Goal: Use online tool/utility: Use online tool/utility

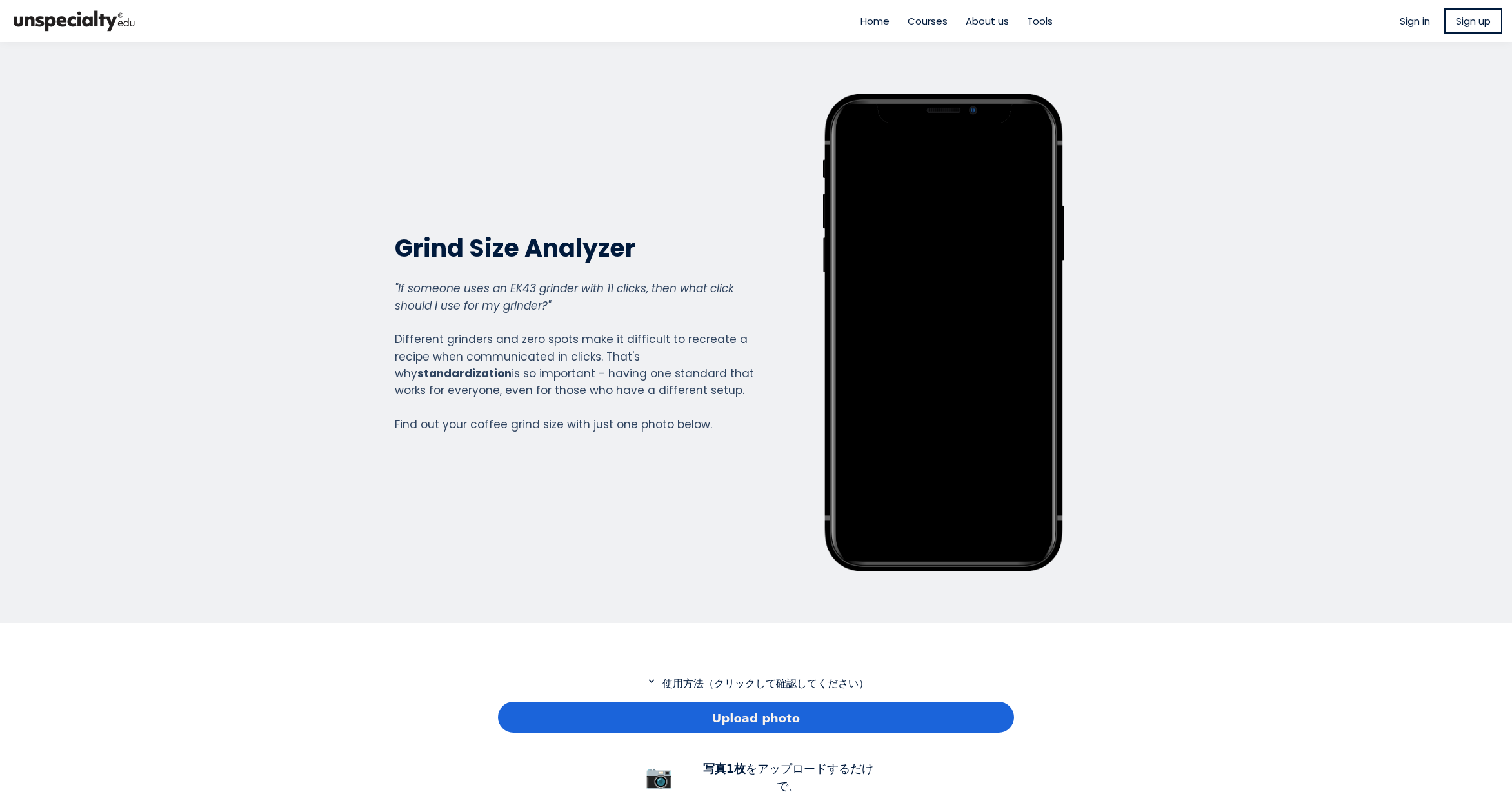
scroll to position [194, 0]
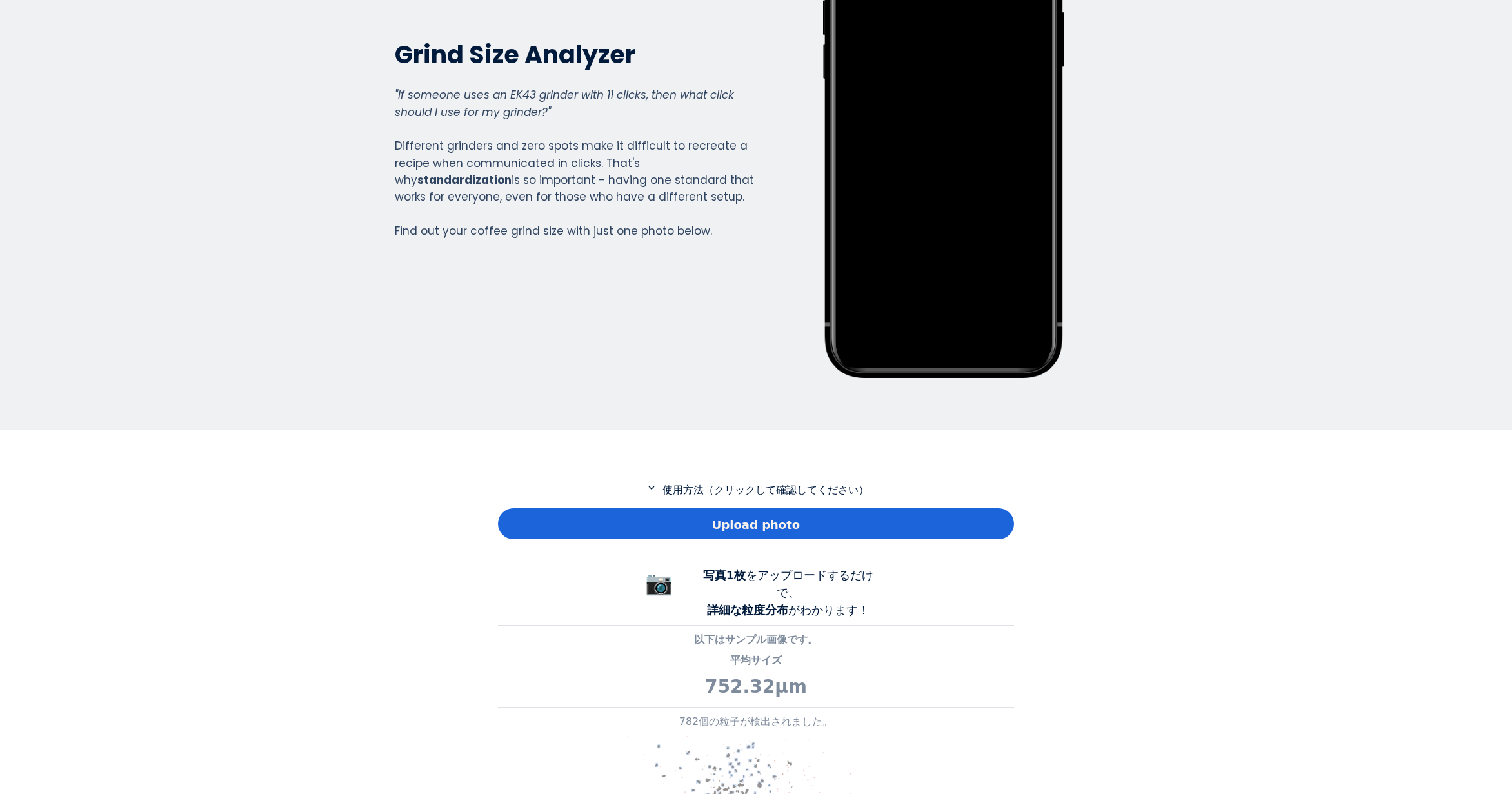
click at [548, 514] on div "Upload photo" at bounding box center [756, 524] width 516 height 31
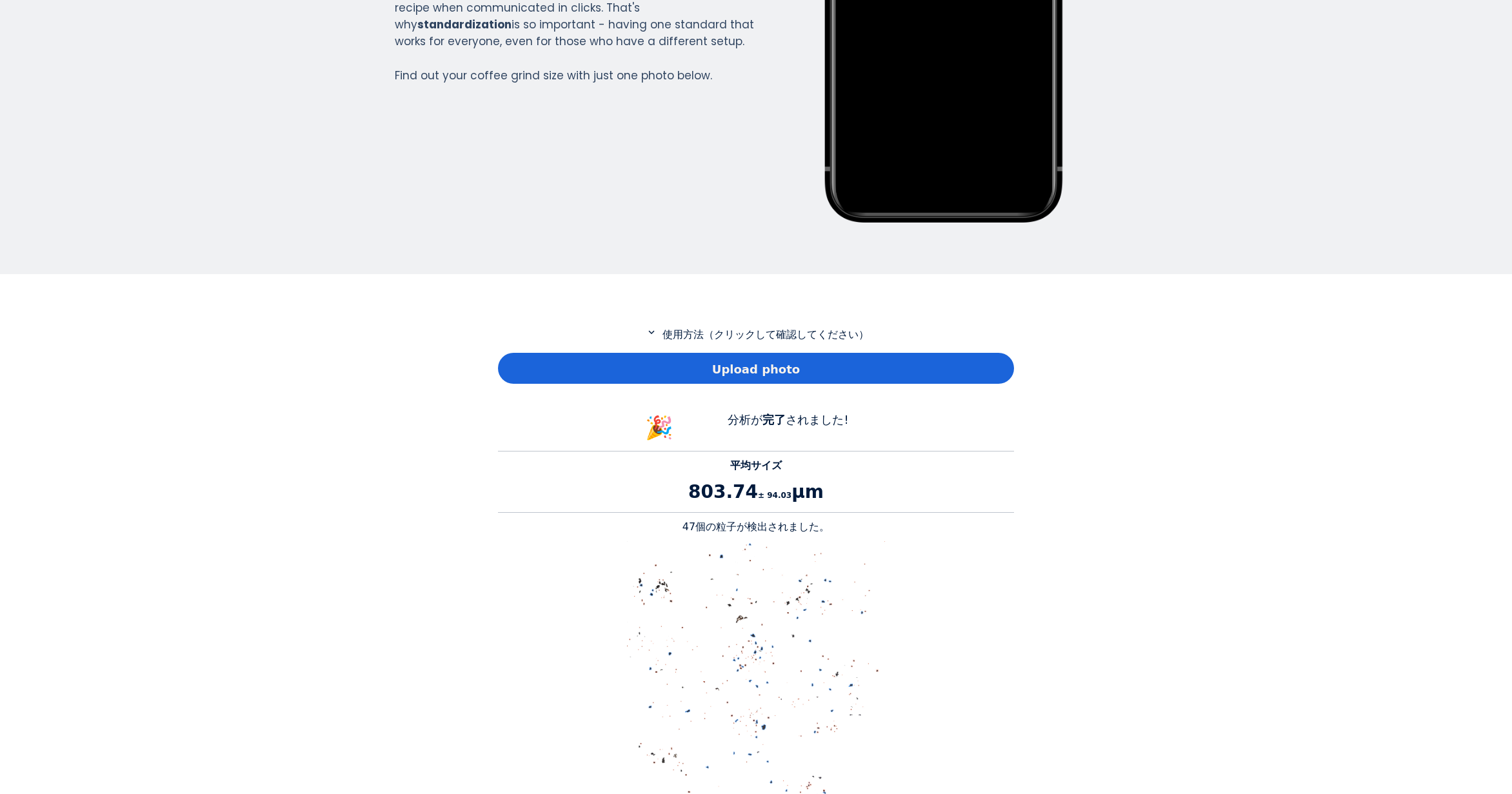
scroll to position [387, 0]
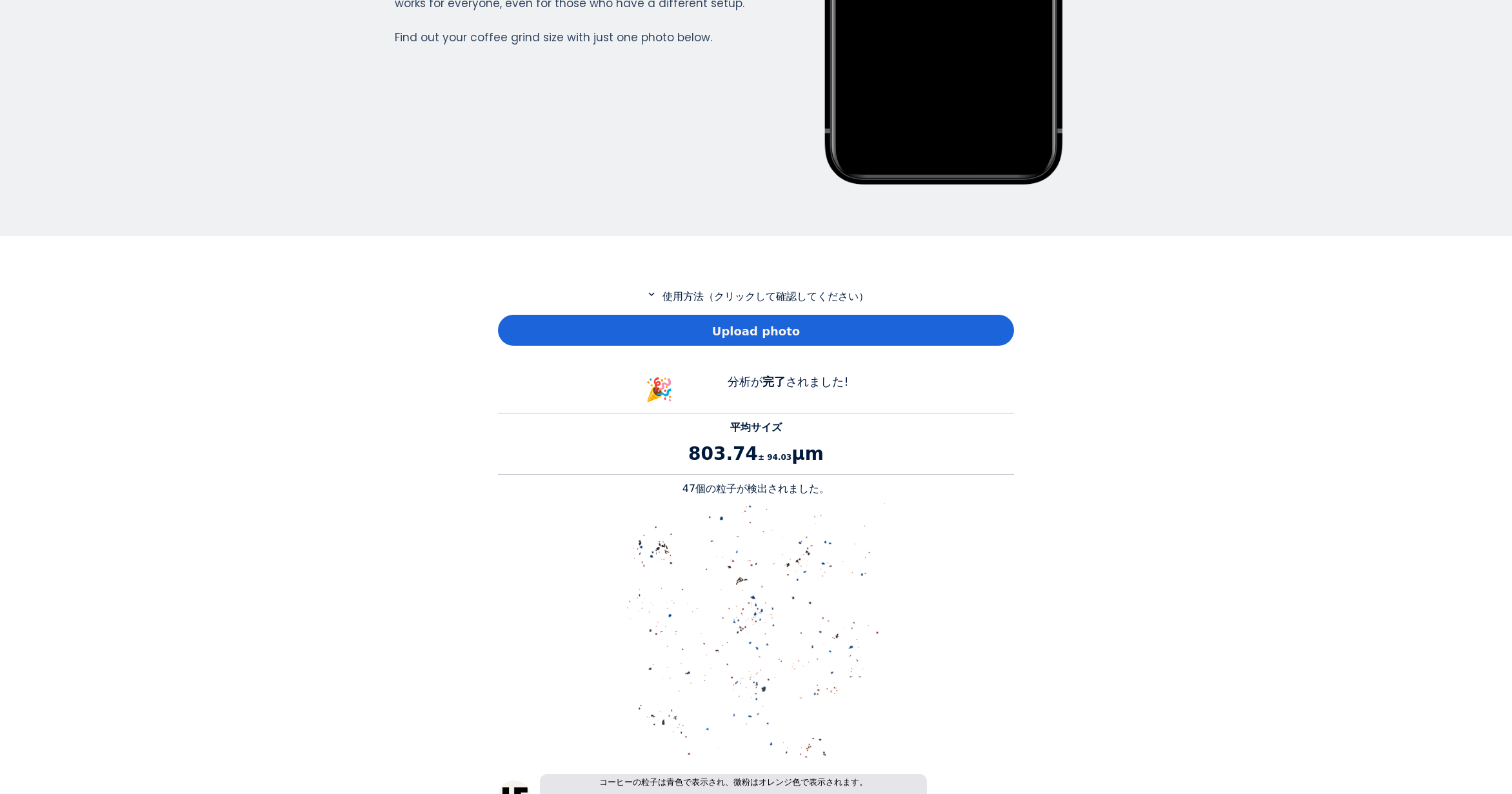
click at [697, 489] on p "47個の粒子が検出されました。" at bounding box center [756, 489] width 516 height 16
copy p "47"
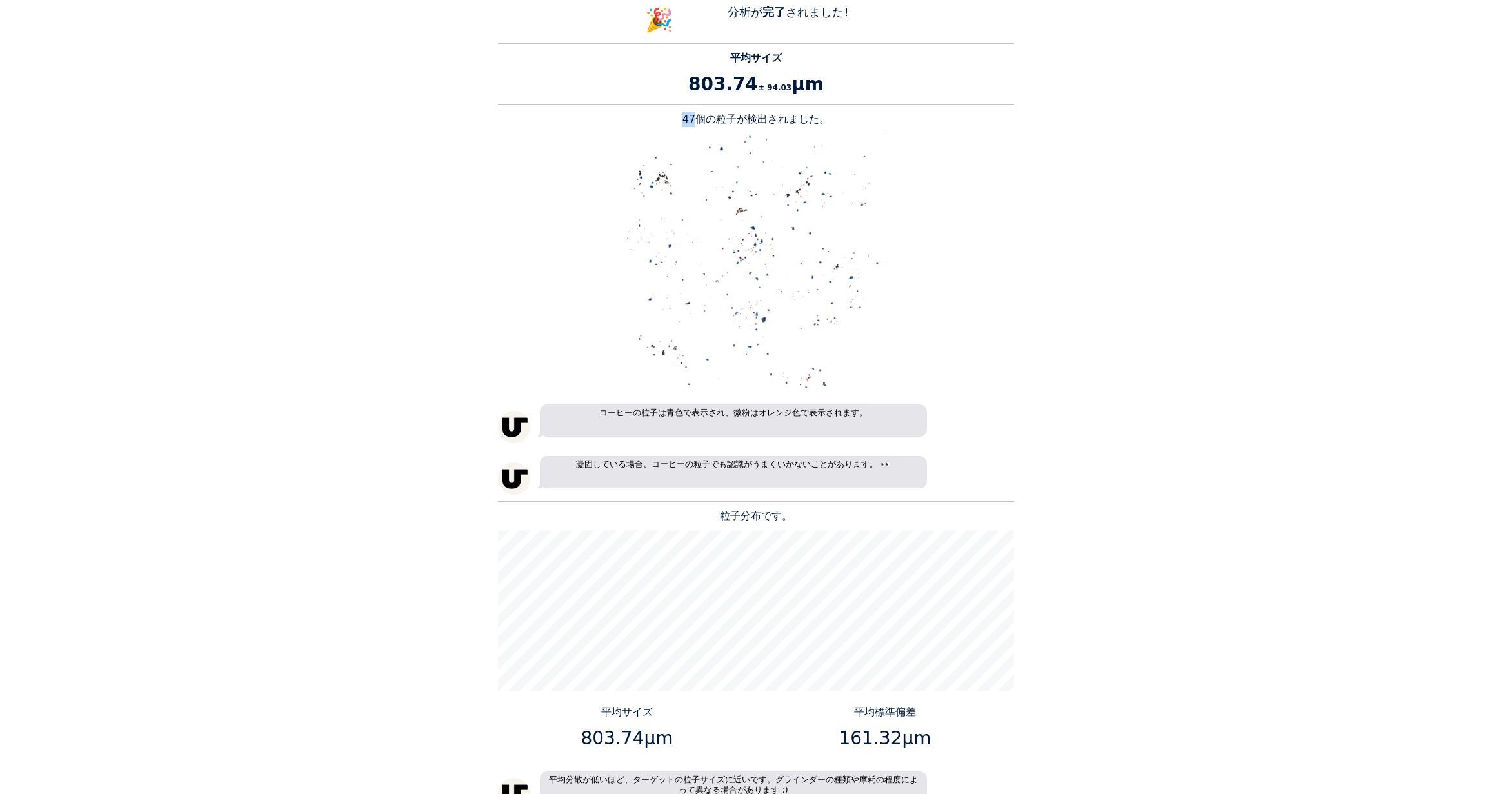
scroll to position [838, 0]
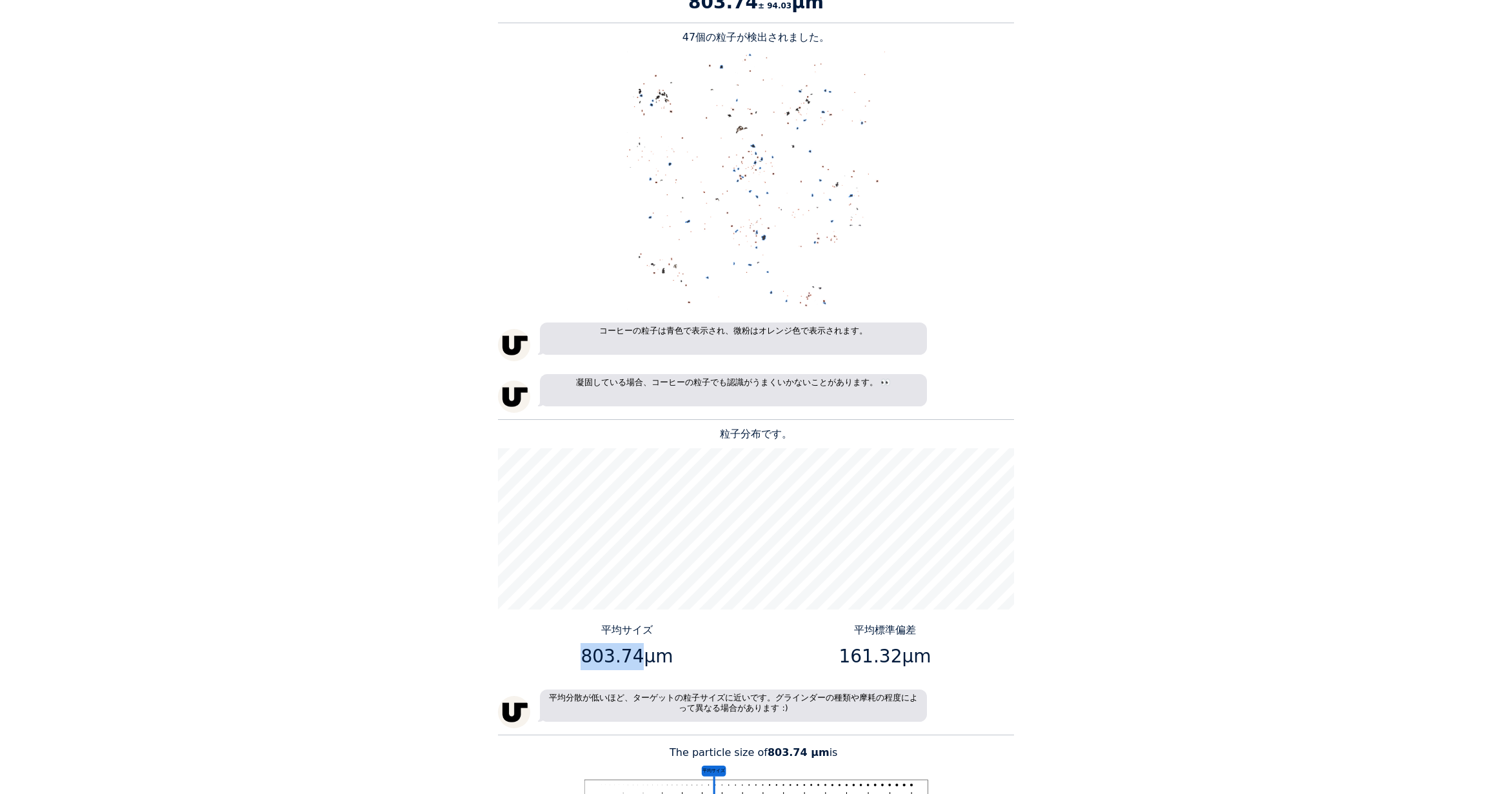
drag, startPoint x: 640, startPoint y: 657, endPoint x: 587, endPoint y: 659, distance: 53.0
click at [587, 659] on p "803.74μm" at bounding box center [628, 656] width 248 height 27
copy p "803.74"
click at [855, 650] on p "161.32μm" at bounding box center [885, 656] width 248 height 27
click at [855, 649] on p "161.32μm" at bounding box center [885, 656] width 248 height 27
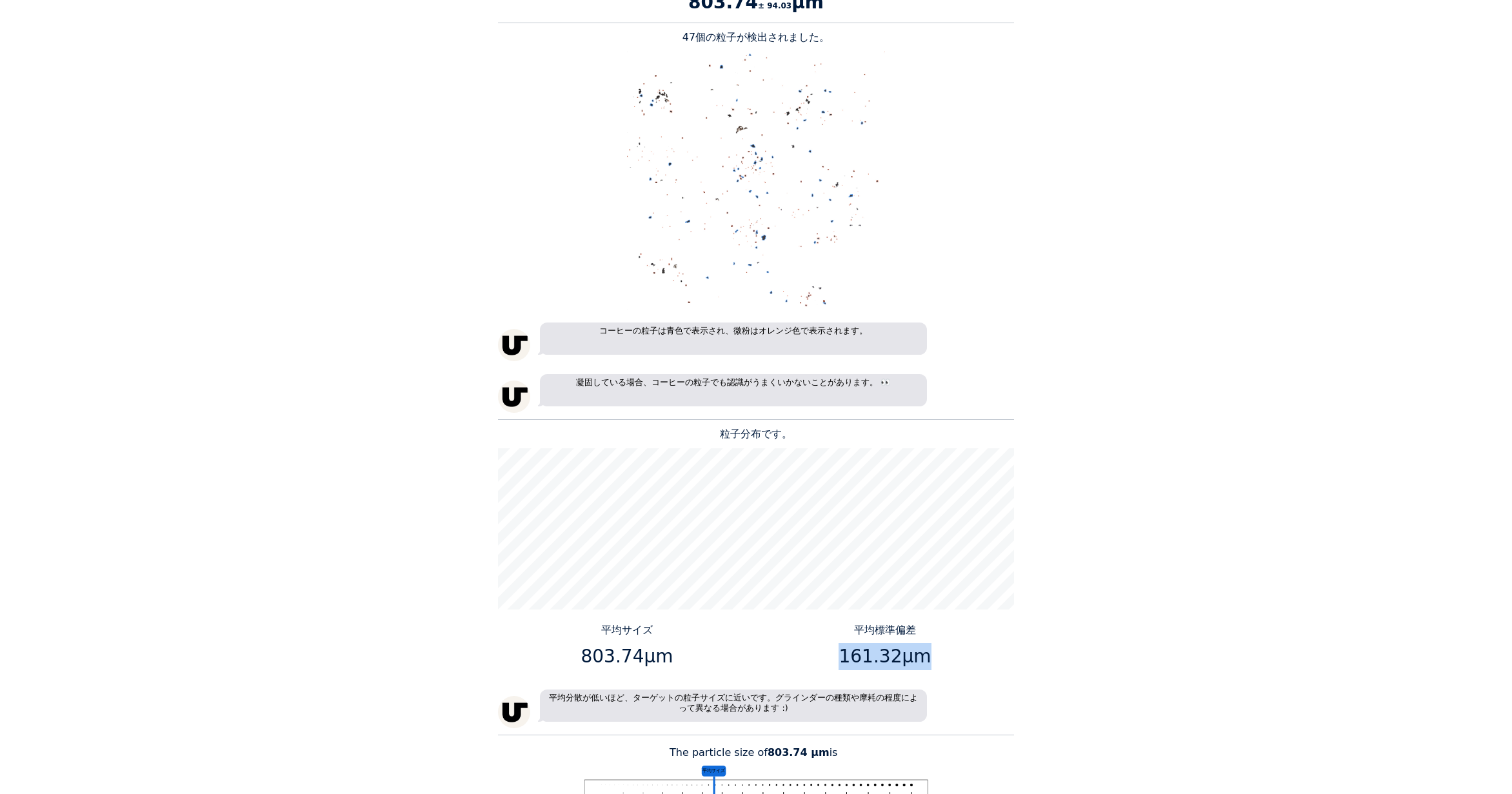
click at [867, 658] on p "161.32μm" at bounding box center [885, 656] width 248 height 27
drag, startPoint x: 891, startPoint y: 656, endPoint x: 846, endPoint y: 655, distance: 45.0
click at [846, 655] on p "161.32μm" at bounding box center [885, 656] width 248 height 27
copy p "161.32"
